Goal: Contribute content: Add original content to the website for others to see

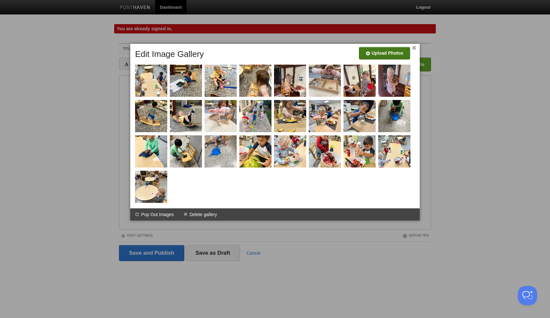
click at [399, 51] on input "file" at bounding box center [191, 55] width 487 height 33
click at [379, 55] on input "file" at bounding box center [191, 55] width 487 height 33
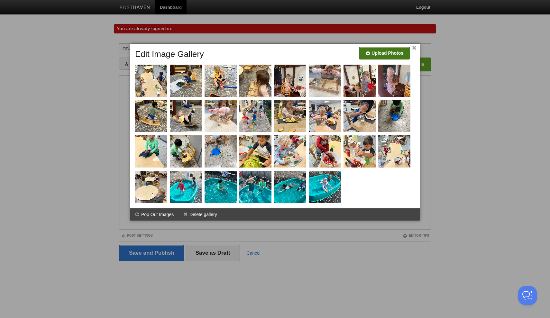
click at [387, 54] on input "file" at bounding box center [191, 55] width 487 height 33
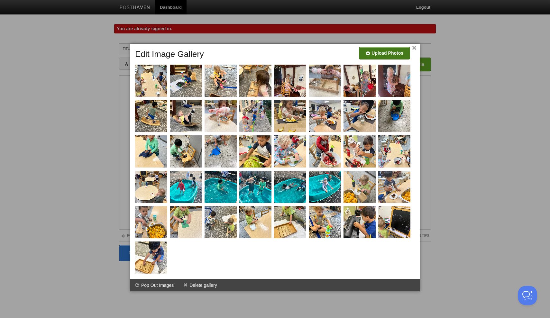
click at [371, 58] on input "file" at bounding box center [191, 55] width 487 height 33
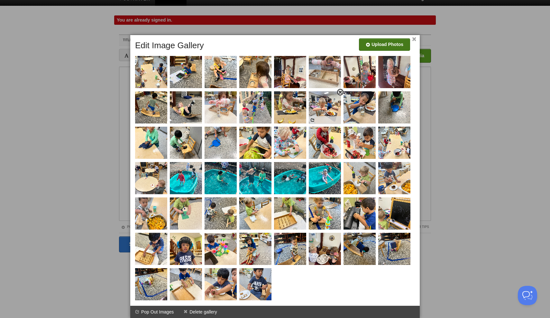
scroll to position [9, 0]
click at [381, 45] on input "file" at bounding box center [191, 47] width 487 height 33
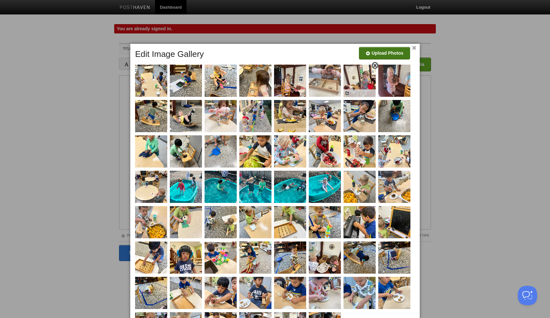
scroll to position [0, 0]
click at [383, 53] on input "file" at bounding box center [191, 55] width 487 height 33
click at [381, 54] on input "file" at bounding box center [191, 55] width 487 height 33
click at [388, 52] on input "file" at bounding box center [191, 55] width 487 height 33
click at [394, 53] on input "file" at bounding box center [191, 55] width 487 height 33
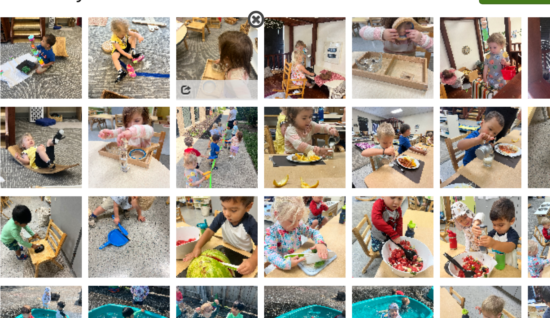
click at [269, 63] on span at bounding box center [271, 65] width 5 height 5
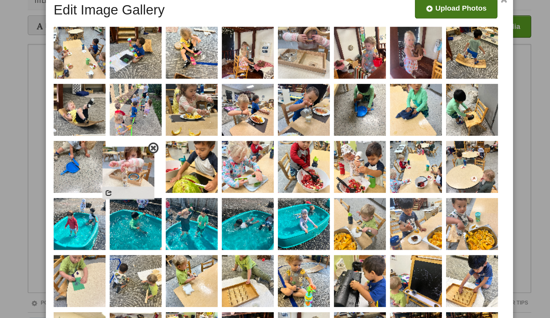
drag, startPoint x: 89, startPoint y: 67, endPoint x: 85, endPoint y: 105, distance: 38.9
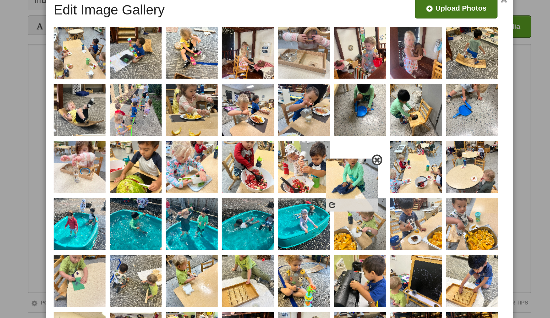
drag, startPoint x: 262, startPoint y: 67, endPoint x: 223, endPoint y: 113, distance: 60.5
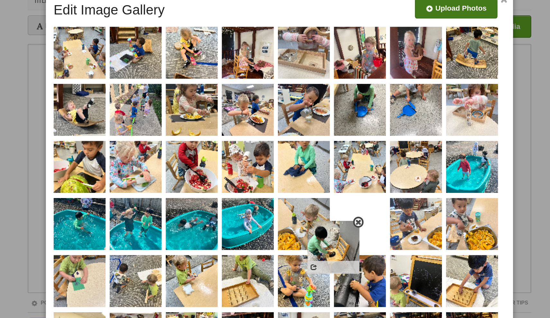
drag, startPoint x: 263, startPoint y: 69, endPoint x: 212, endPoint y: 154, distance: 98.8
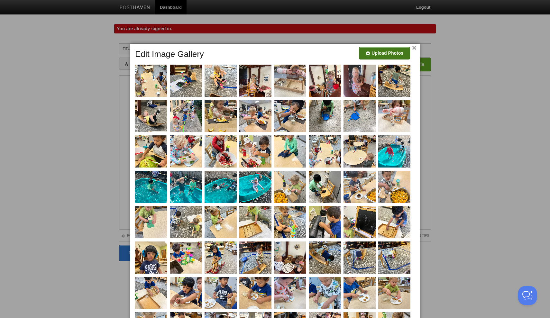
click at [388, 52] on input "file" at bounding box center [191, 55] width 487 height 33
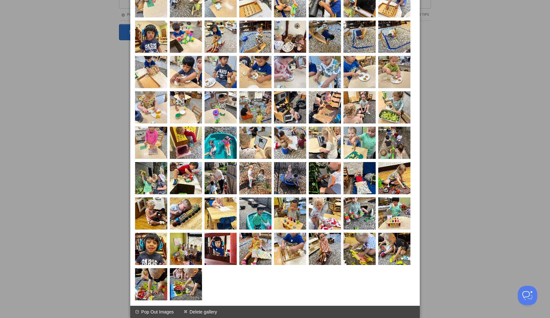
scroll to position [221, 0]
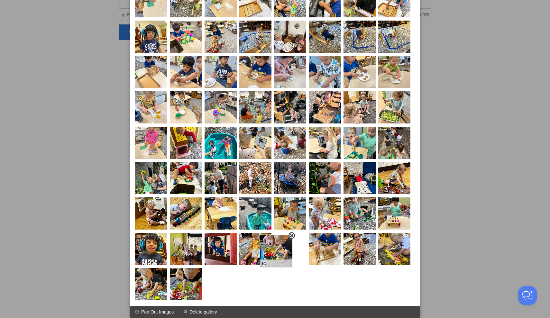
drag, startPoint x: 187, startPoint y: 283, endPoint x: 284, endPoint y: 246, distance: 103.9
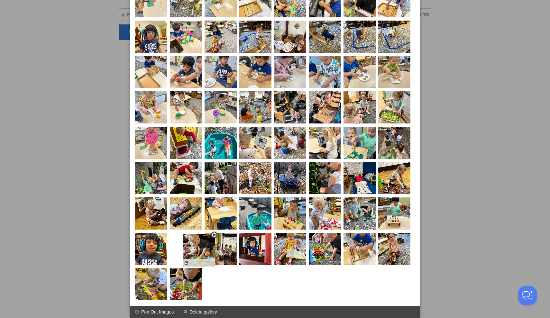
drag, startPoint x: 145, startPoint y: 294, endPoint x: 192, endPoint y: 256, distance: 60.2
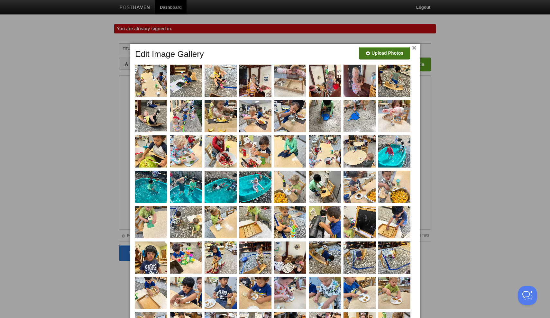
scroll to position [0, 0]
click at [400, 55] on input "file" at bounding box center [191, 55] width 487 height 33
click at [394, 55] on input "file" at bounding box center [191, 55] width 487 height 33
click at [374, 51] on input "file" at bounding box center [191, 55] width 487 height 33
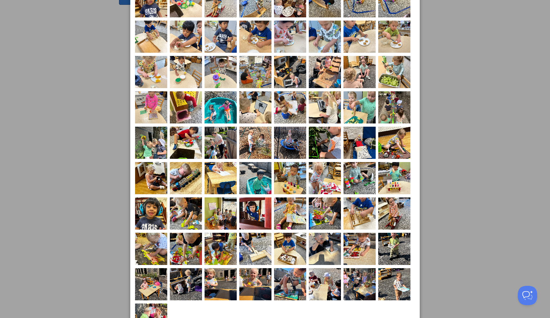
scroll to position [257, 0]
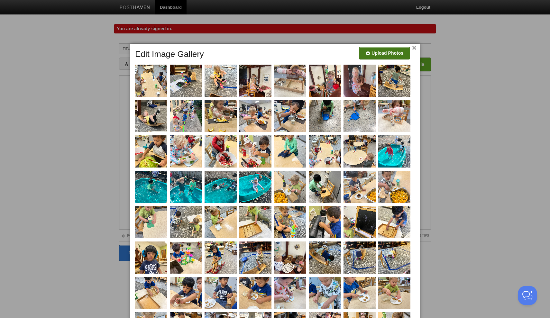
click at [386, 54] on input "file" at bounding box center [191, 55] width 487 height 33
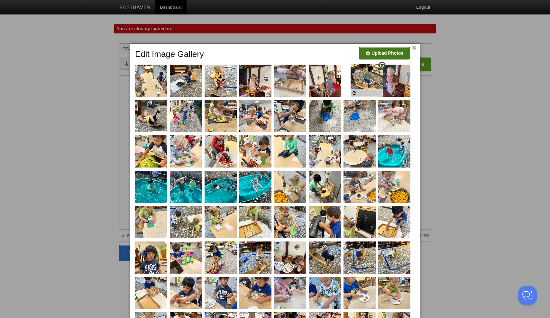
drag, startPoint x: 395, startPoint y: 83, endPoint x: 368, endPoint y: 83, distance: 27.7
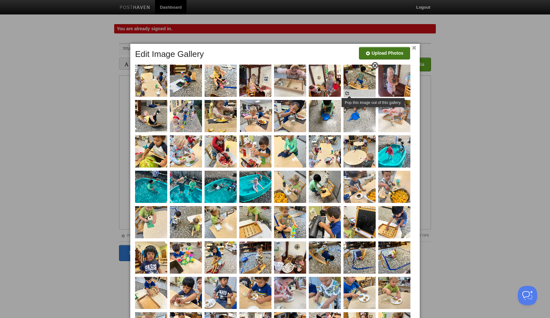
drag, startPoint x: 254, startPoint y: 123, endPoint x: 345, endPoint y: 95, distance: 94.9
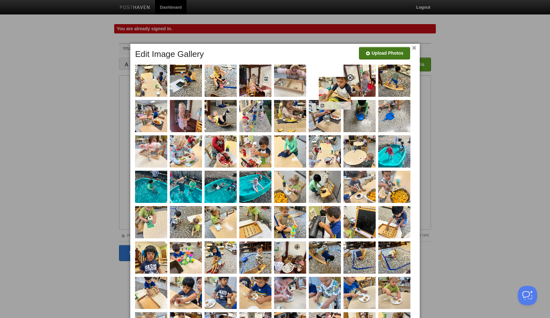
drag, startPoint x: 154, startPoint y: 154, endPoint x: 339, endPoint y: 94, distance: 194.9
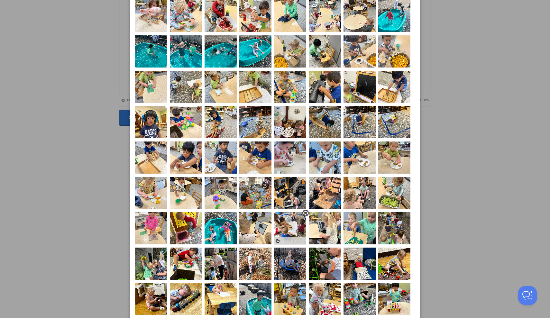
scroll to position [135, 0]
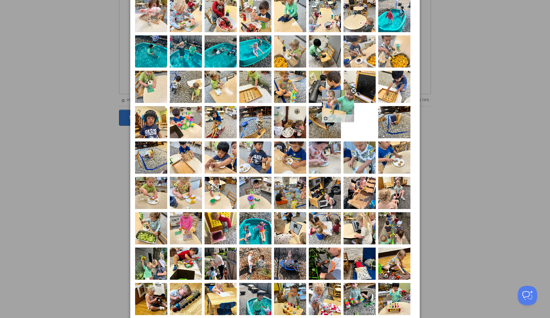
drag, startPoint x: 365, startPoint y: 235, endPoint x: 344, endPoint y: 113, distance: 124.4
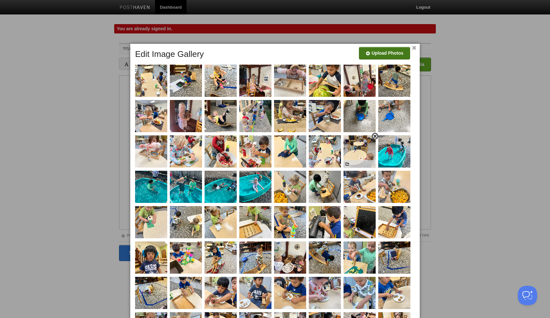
scroll to position [0, 0]
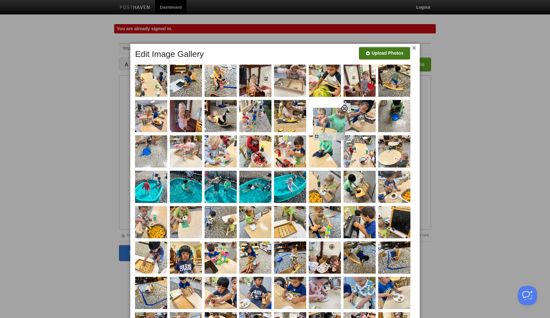
drag, startPoint x: 357, startPoint y: 260, endPoint x: 326, endPoint y: 125, distance: 137.9
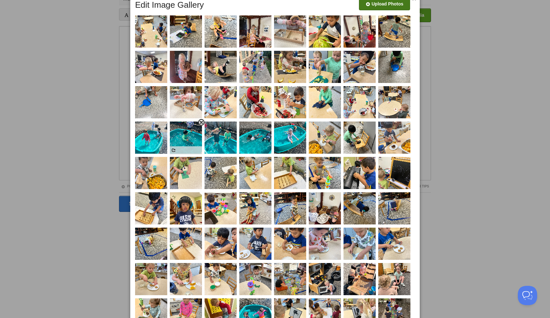
scroll to position [60, 0]
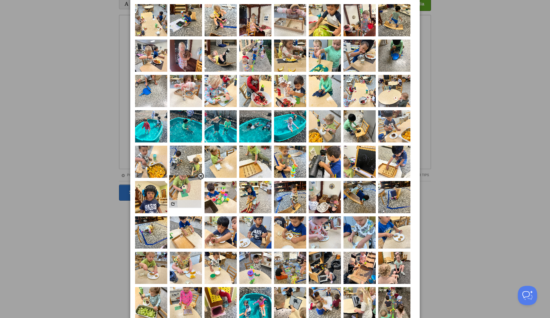
drag, startPoint x: 189, startPoint y: 165, endPoint x: 188, endPoint y: 204, distance: 38.9
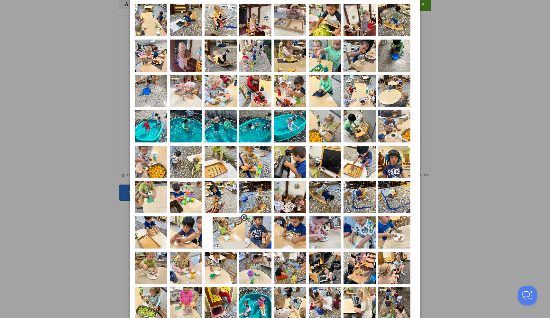
drag, startPoint x: 223, startPoint y: 164, endPoint x: 242, endPoint y: 240, distance: 78.1
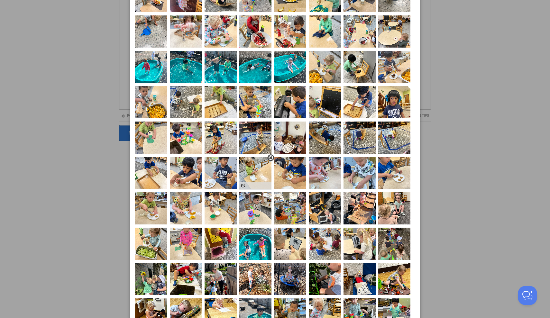
scroll to position [122, 0]
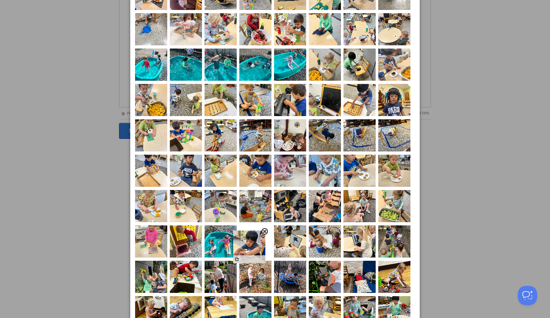
drag, startPoint x: 188, startPoint y: 172, endPoint x: 253, endPoint y: 248, distance: 100.1
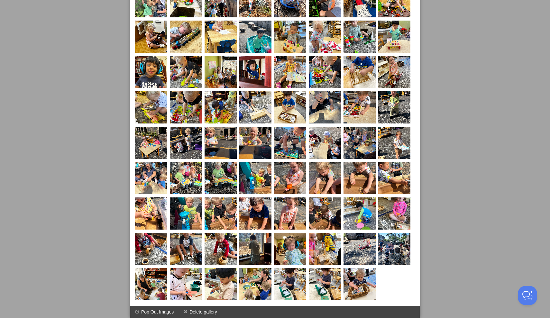
scroll to position [398, 0]
click at [306, 269] on span at bounding box center [305, 269] width 5 height 5
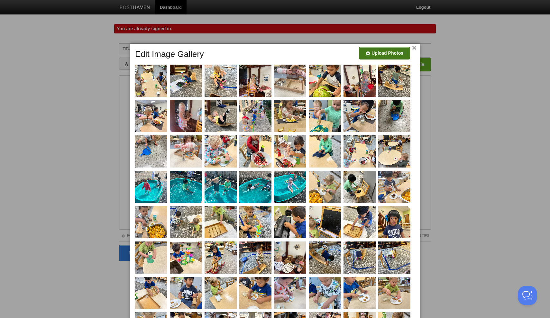
scroll to position [0, 0]
click at [415, 49] on link "×" at bounding box center [414, 48] width 4 height 4
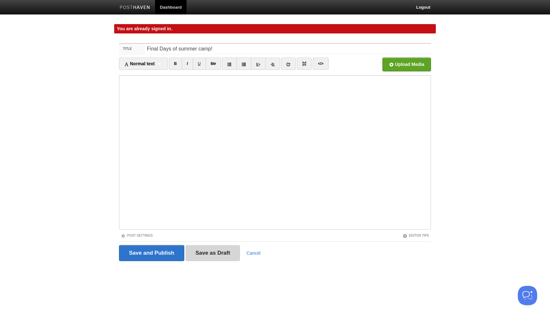
click at [221, 254] on input "Save as Draft" at bounding box center [213, 253] width 55 height 16
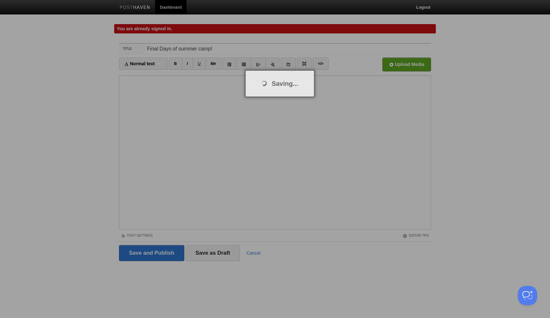
click at [163, 249] on div at bounding box center [275, 159] width 550 height 318
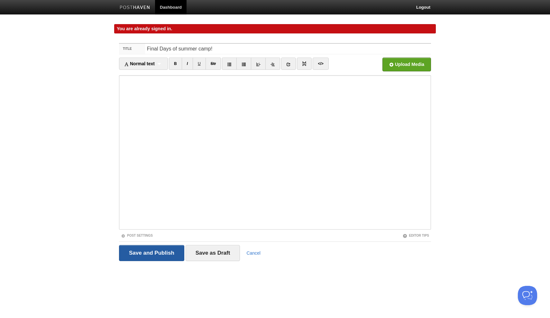
click at [160, 252] on input "Save and Publish" at bounding box center [151, 253] width 65 height 16
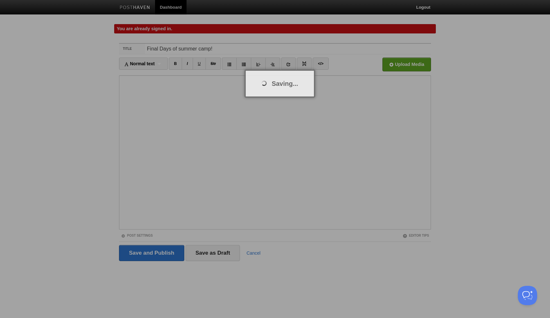
click at [169, 169] on div at bounding box center [275, 159] width 550 height 318
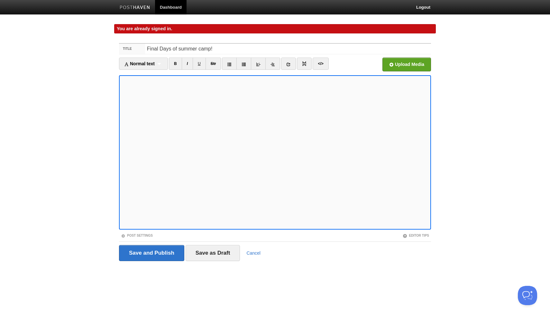
click at [249, 26] on div "You are already signed in." at bounding box center [275, 28] width 322 height 9
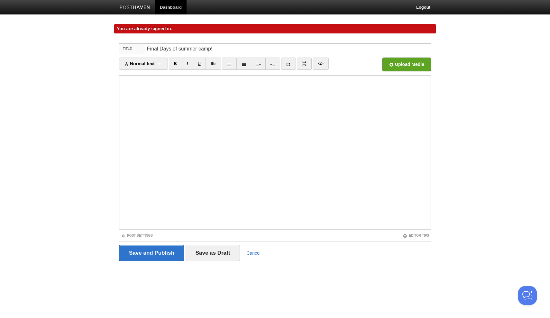
click at [249, 26] on div "You are already signed in." at bounding box center [275, 28] width 322 height 9
click at [248, 39] on div "Title Final Days of summer camp! Normal text Normal text Heading 1 Heading 2 He…" at bounding box center [275, 161] width 322 height 248
click at [153, 258] on input "Save and Publish" at bounding box center [151, 253] width 65 height 16
click at [207, 248] on input "Save as Draft" at bounding box center [213, 253] width 55 height 16
click at [223, 256] on input "Save as Draft" at bounding box center [213, 253] width 55 height 16
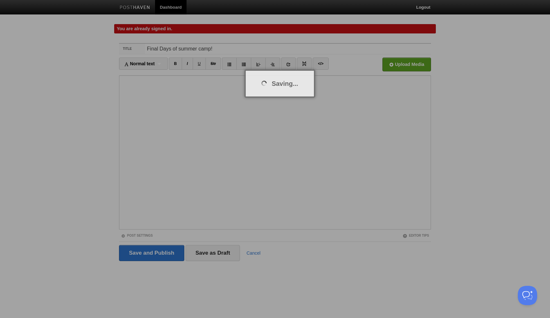
click at [197, 139] on div at bounding box center [275, 159] width 550 height 318
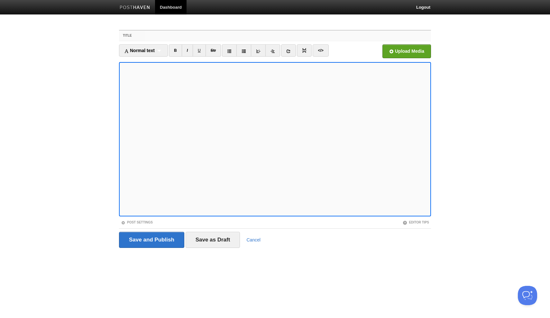
click at [170, 35] on input "Title" at bounding box center [288, 36] width 286 height 10
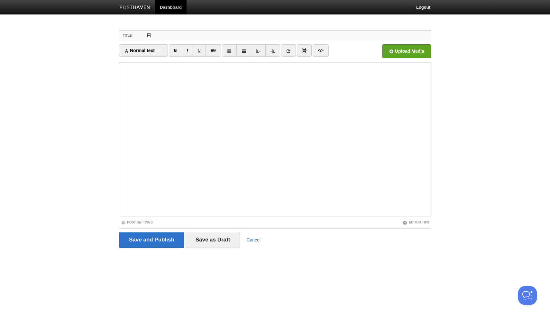
type input "F"
type input "Last days of Summer camp"
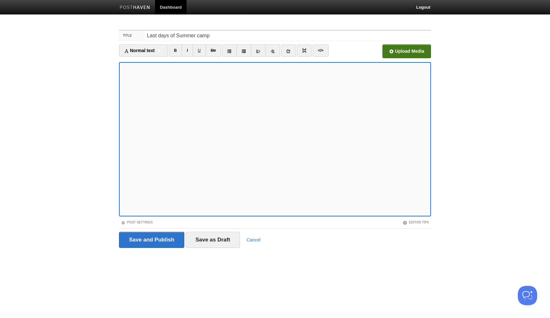
click at [394, 47] on input "file" at bounding box center [212, 53] width 487 height 33
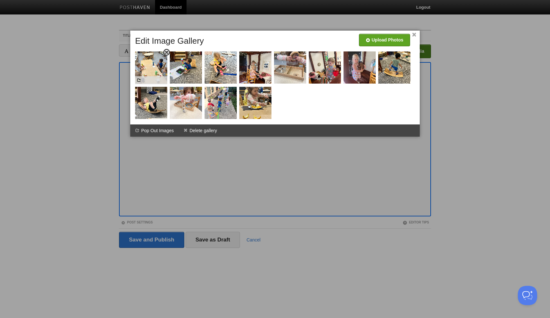
click at [160, 65] on img at bounding box center [151, 67] width 32 height 32
click at [167, 52] on span at bounding box center [166, 52] width 5 height 5
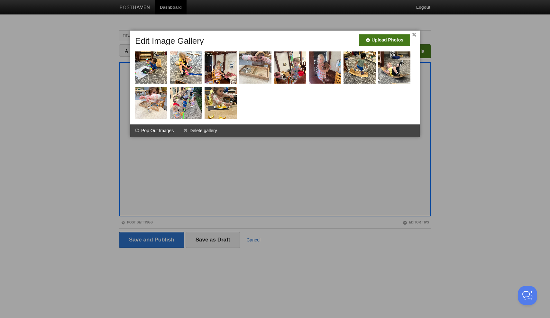
click at [401, 36] on input "file" at bounding box center [191, 42] width 487 height 33
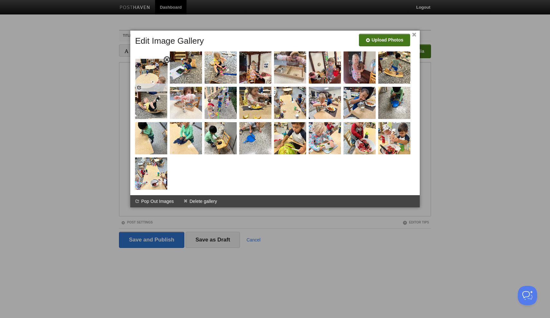
drag, startPoint x: 151, startPoint y: 175, endPoint x: 151, endPoint y: 76, distance: 98.7
click at [380, 39] on input "file" at bounding box center [191, 42] width 487 height 33
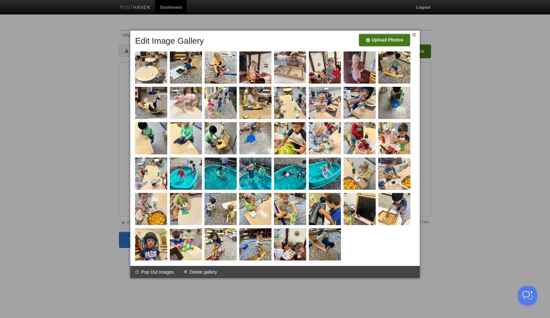
click at [376, 36] on input "file" at bounding box center [191, 42] width 487 height 33
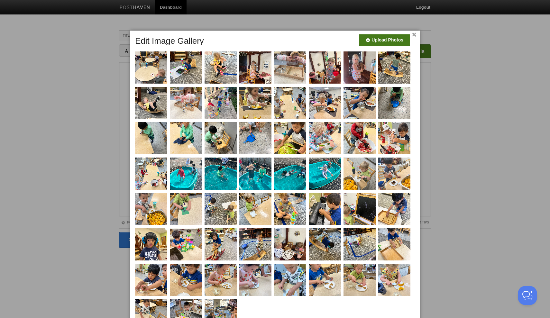
click at [383, 37] on input "file" at bounding box center [191, 42] width 487 height 33
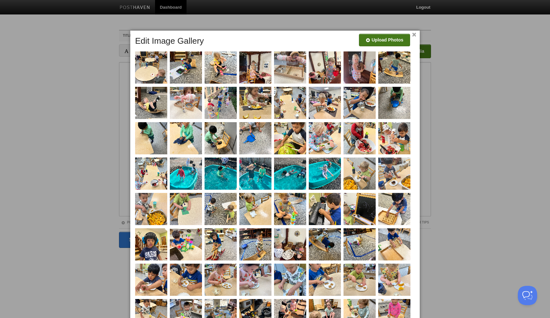
click at [373, 40] on input "file" at bounding box center [191, 42] width 487 height 33
click at [379, 43] on input "file" at bounding box center [191, 42] width 487 height 33
click at [380, 38] on input "file" at bounding box center [191, 42] width 487 height 33
click at [414, 37] on link "×" at bounding box center [414, 35] width 4 height 4
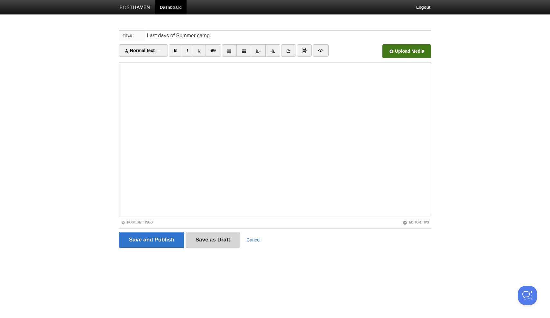
click at [218, 242] on input "Save as Draft" at bounding box center [213, 240] width 55 height 16
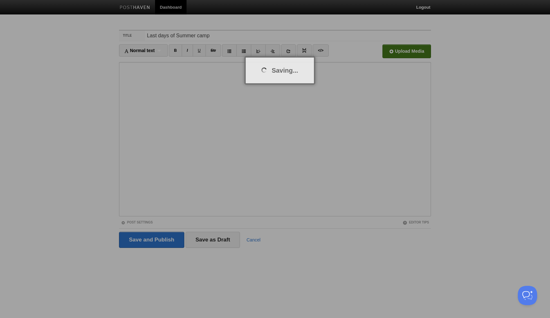
click at [172, 238] on div at bounding box center [275, 159] width 550 height 318
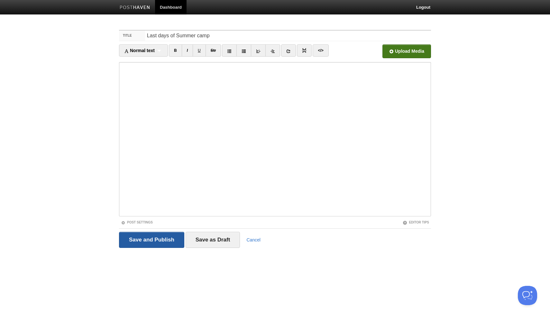
click at [172, 238] on input "Save and Publish" at bounding box center [151, 240] width 65 height 16
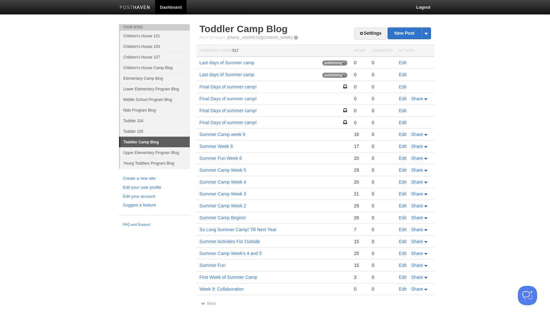
click at [404, 123] on link "Edit" at bounding box center [403, 122] width 8 height 5
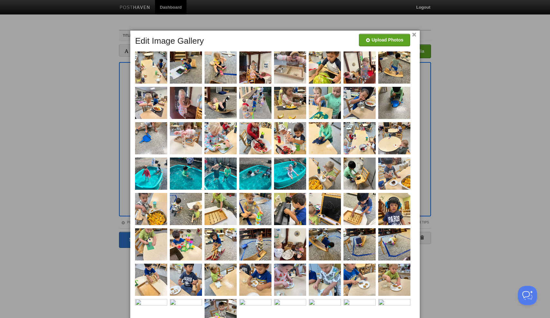
click at [414, 34] on link "×" at bounding box center [414, 35] width 4 height 4
